Goal: Task Accomplishment & Management: Complete application form

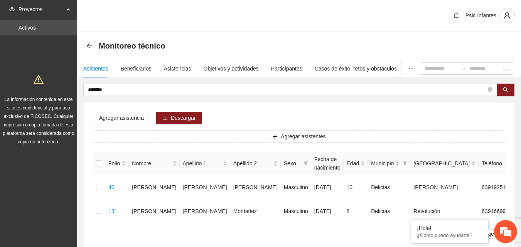
click at [266, 17] on div "Psic Infantes" at bounding box center [299, 16] width 444 height 32
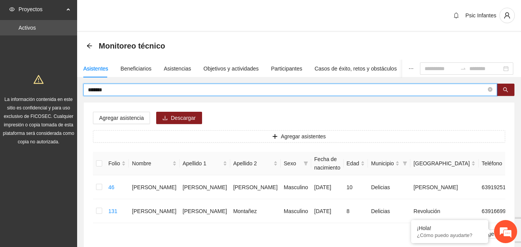
drag, startPoint x: 130, startPoint y: 90, endPoint x: 66, endPoint y: 91, distance: 64.4
click at [66, 91] on section "Proyectos Activos La información contenida en este sitio es confidencial y para…" at bounding box center [260, 150] width 521 height 301
type input "******"
click at [173, 62] on div "Asistencias" at bounding box center [177, 69] width 27 height 18
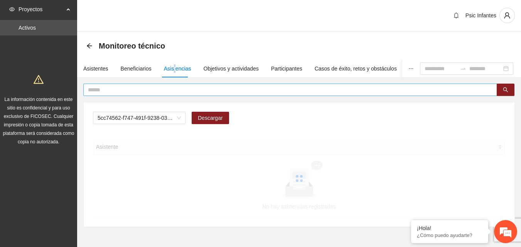
click at [157, 92] on input "text" at bounding box center [287, 90] width 398 height 8
click at [135, 118] on span "A2.1 Comunicado de prensa" at bounding box center [139, 118] width 83 height 12
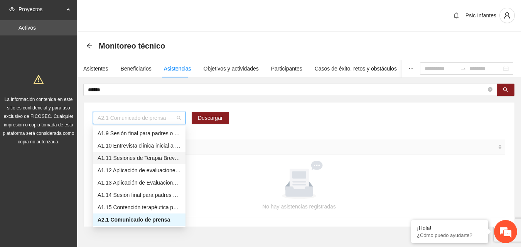
scroll to position [60, 0]
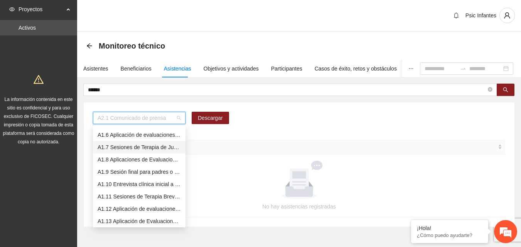
click at [146, 148] on div "A1.7 Sesiones de Terapia de Juego para niños y niñas" at bounding box center [139, 147] width 83 height 8
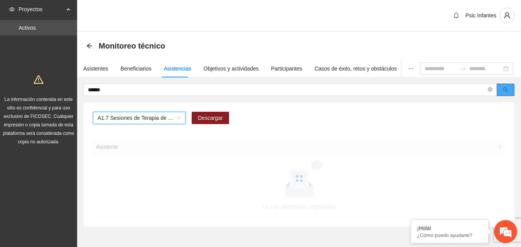
click at [508, 92] on button "button" at bounding box center [505, 90] width 18 height 12
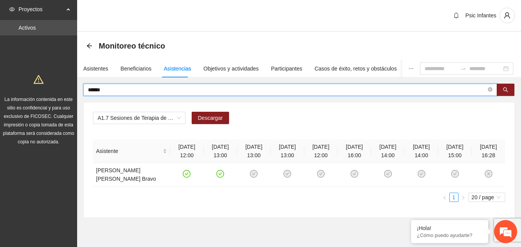
drag, startPoint x: 124, startPoint y: 92, endPoint x: 85, endPoint y: 91, distance: 39.3
click at [85, 91] on span "******" at bounding box center [290, 90] width 414 height 12
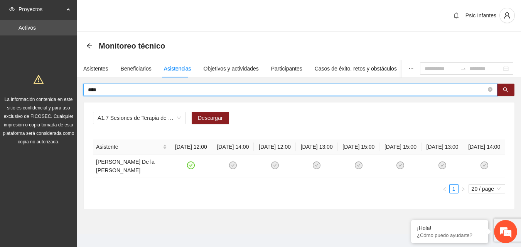
drag, startPoint x: 109, startPoint y: 91, endPoint x: 61, endPoint y: 89, distance: 49.0
click at [61, 89] on section "Proyectos Activos La información contenida en este sitio es confidencial y para…" at bounding box center [260, 128] width 521 height 256
type input "**"
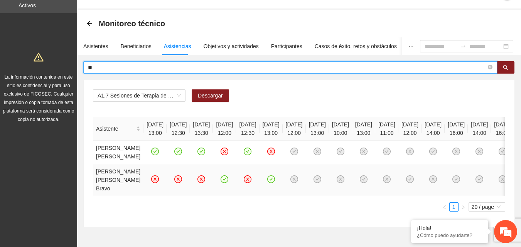
scroll to position [39, 0]
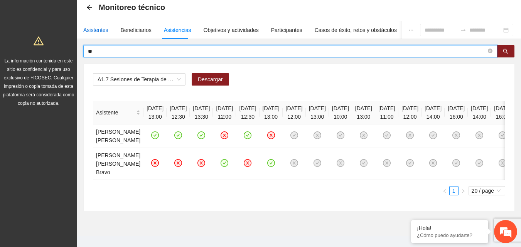
click at [101, 32] on div "Asistentes" at bounding box center [95, 30] width 25 height 8
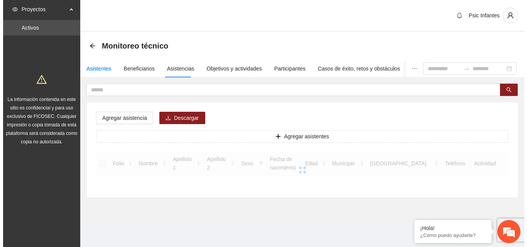
scroll to position [0, 0]
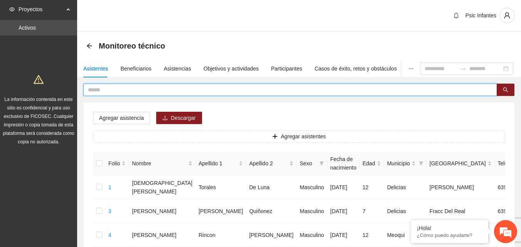
click at [100, 93] on input "text" at bounding box center [287, 90] width 398 height 8
type input "*********"
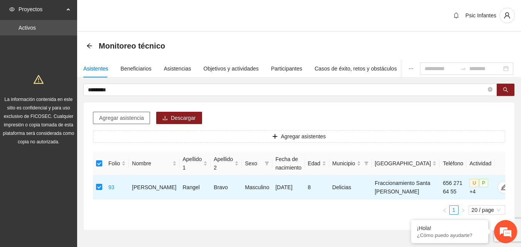
click at [118, 118] on span "Agregar asistencia" at bounding box center [121, 118] width 45 height 8
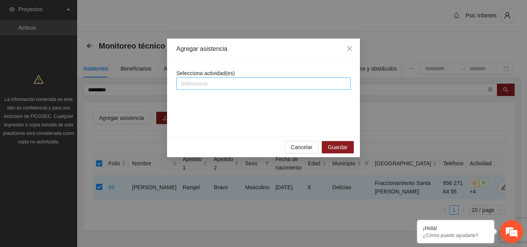
click at [214, 87] on div at bounding box center [263, 83] width 170 height 9
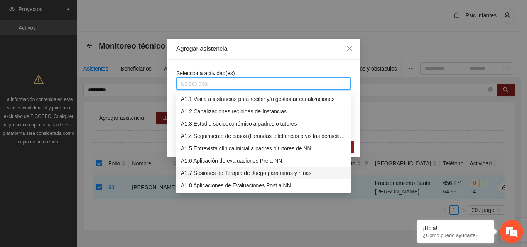
click at [212, 172] on div "A1.7 Sesiones de Terapia de Juego para niños y niñas" at bounding box center [263, 173] width 165 height 8
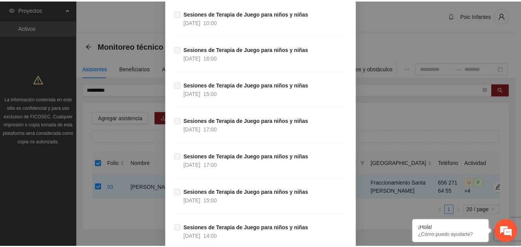
scroll to position [2249, 0]
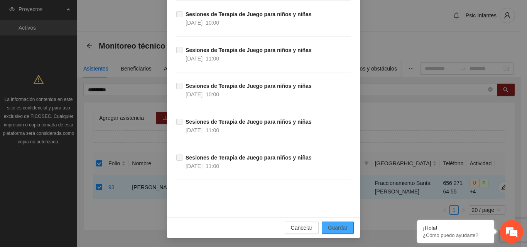
click at [338, 226] on span "Guardar" at bounding box center [338, 228] width 20 height 8
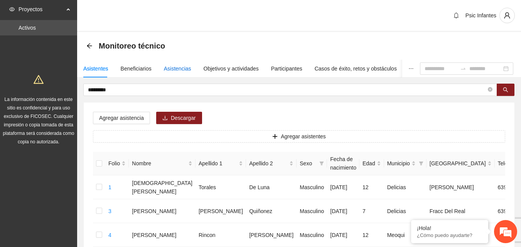
click at [172, 70] on div "Asistencias" at bounding box center [177, 68] width 27 height 8
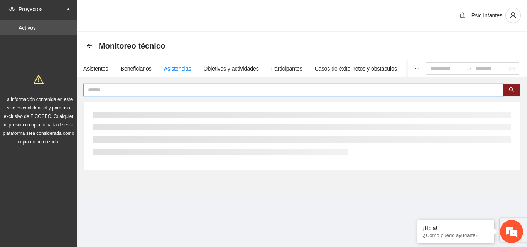
click at [160, 90] on input "text" at bounding box center [290, 90] width 404 height 8
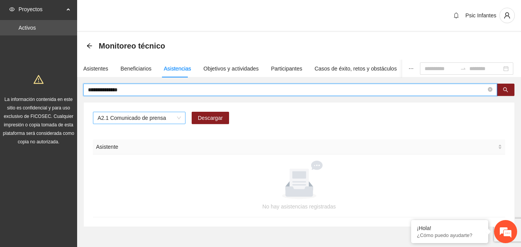
click at [179, 117] on span "A2.1 Comunicado de prensa" at bounding box center [139, 118] width 83 height 12
type input "**********"
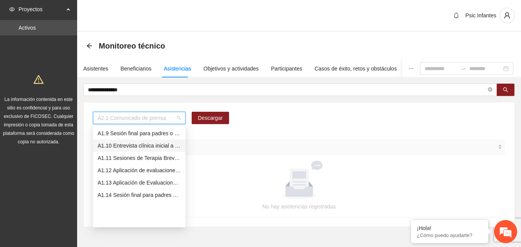
scroll to position [60, 0]
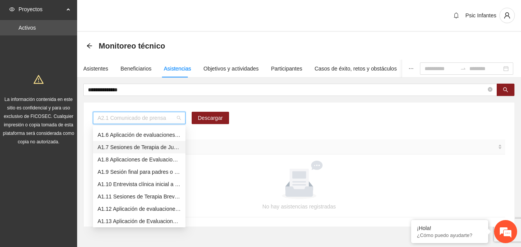
click at [140, 149] on div "A1.7 Sesiones de Terapia de Juego para niños y niñas" at bounding box center [139, 147] width 83 height 8
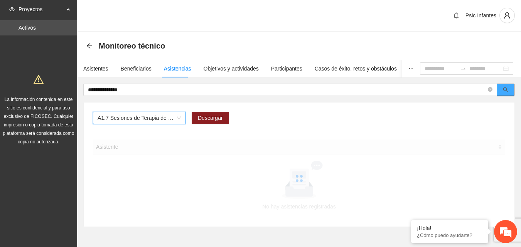
click at [510, 89] on button "button" at bounding box center [505, 90] width 18 height 12
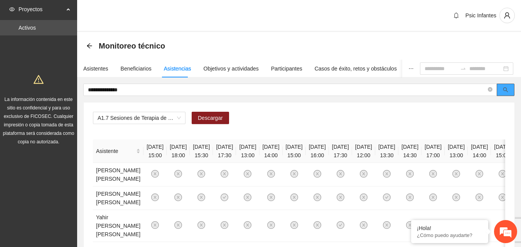
click at [511, 91] on button "button" at bounding box center [505, 90] width 18 height 12
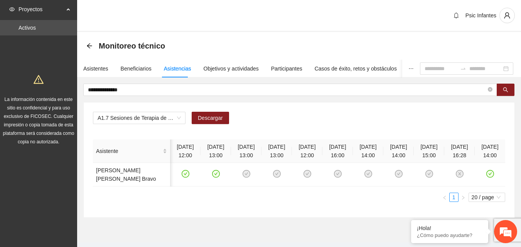
scroll to position [0, 3]
click at [89, 46] on icon "arrow-left" at bounding box center [89, 46] width 6 height 6
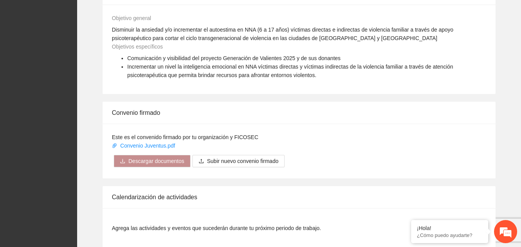
scroll to position [578, 0]
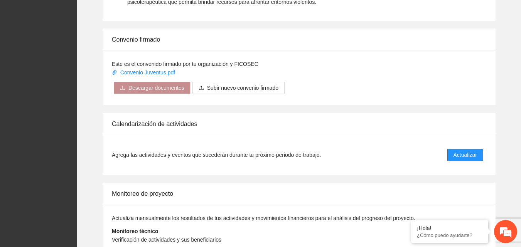
click at [470, 155] on span "Actualizar" at bounding box center [465, 155] width 24 height 8
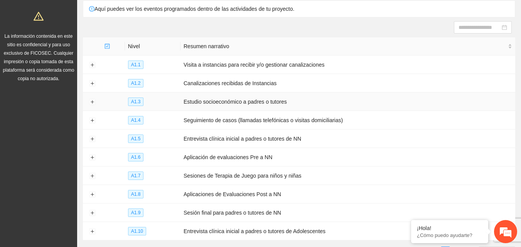
scroll to position [77, 0]
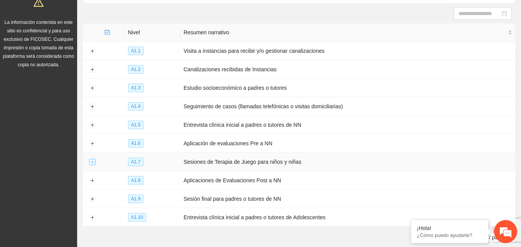
click at [93, 161] on button "Expand row" at bounding box center [92, 162] width 6 height 6
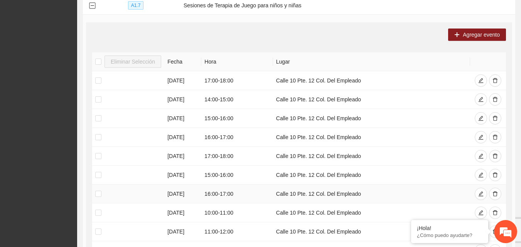
scroll to position [231, 0]
